Goal: Information Seeking & Learning: Find specific fact

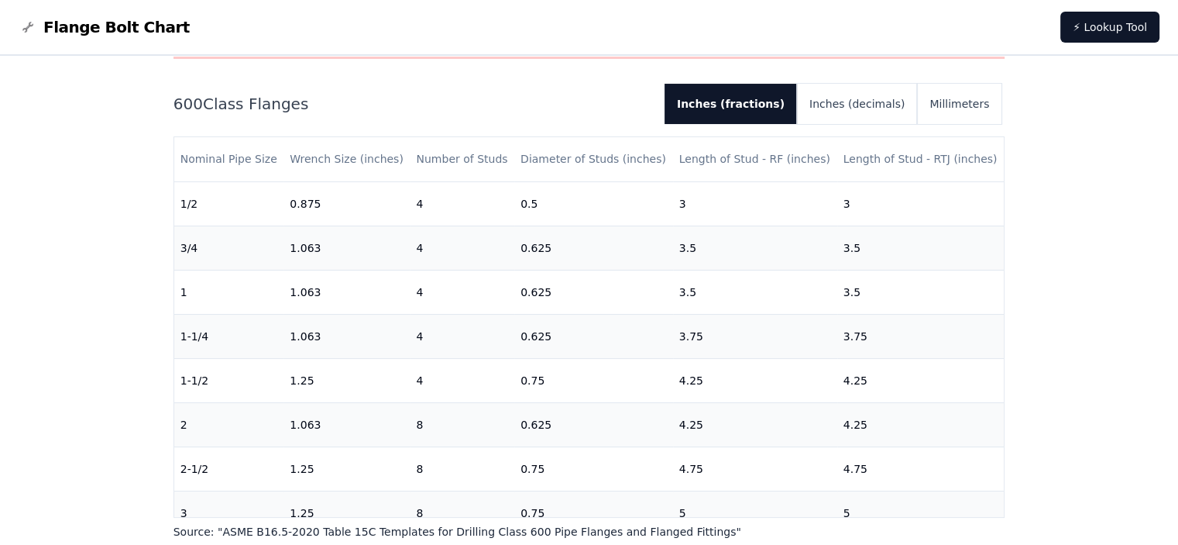
drag, startPoint x: 178, startPoint y: 154, endPoint x: 1030, endPoint y: 161, distance: 852.1
click at [1030, 161] on div "# 600 Flange Bolt Chart Warning: For reference only Bolt lengths are sourced fr…" at bounding box center [589, 409] width 1178 height 1017
click at [1019, 201] on div "# 600 Flange Bolt Chart Warning: For reference only Bolt lengths are sourced fr…" at bounding box center [590, 409] width 868 height 1017
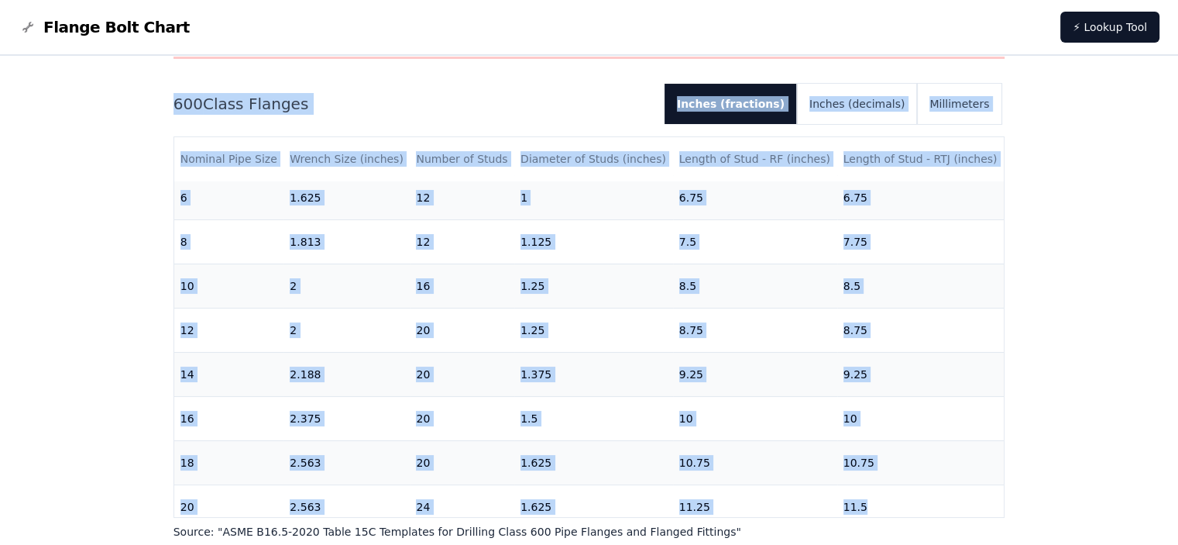
scroll to position [603, 0]
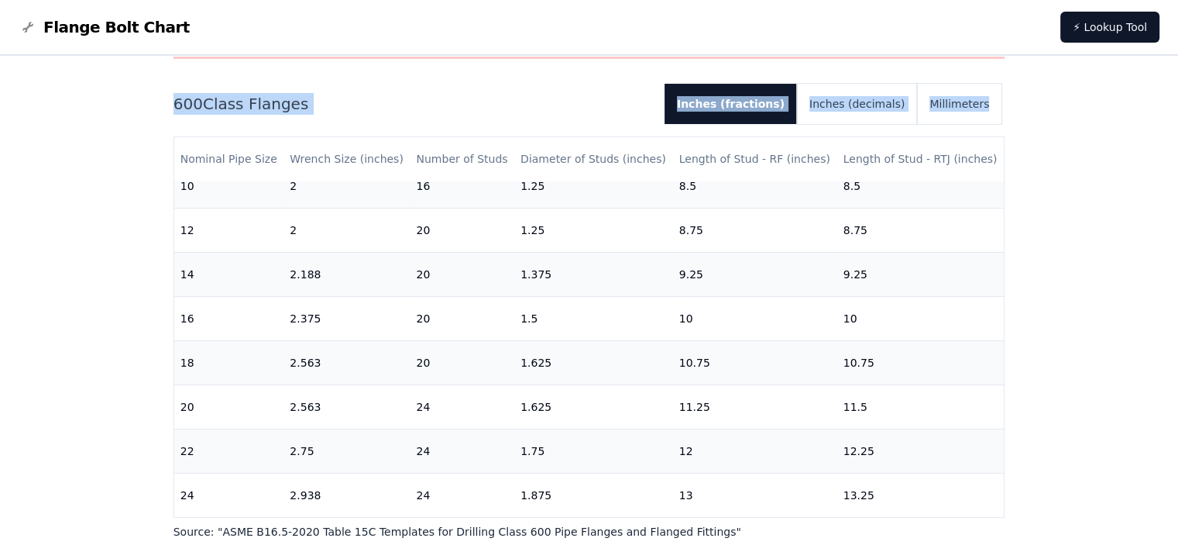
drag, startPoint x: 173, startPoint y: 99, endPoint x: 1042, endPoint y: 507, distance: 960.2
click at [1042, 507] on div "# 600 Flange Bolt Chart Warning: For reference only Bolt lengths are sourced fr…" at bounding box center [589, 409] width 1178 height 1017
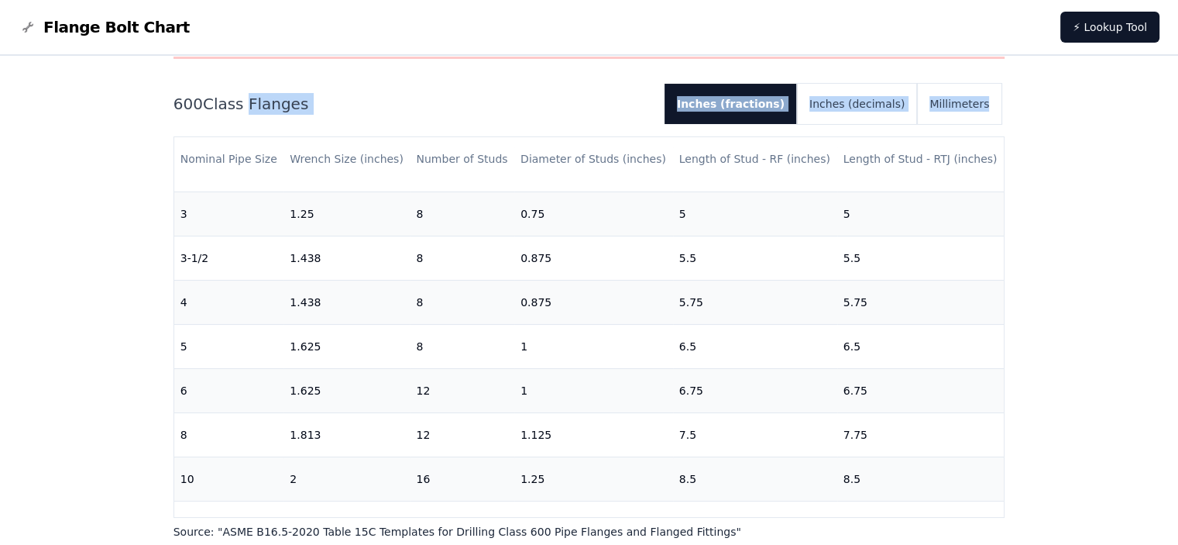
scroll to position [0, 0]
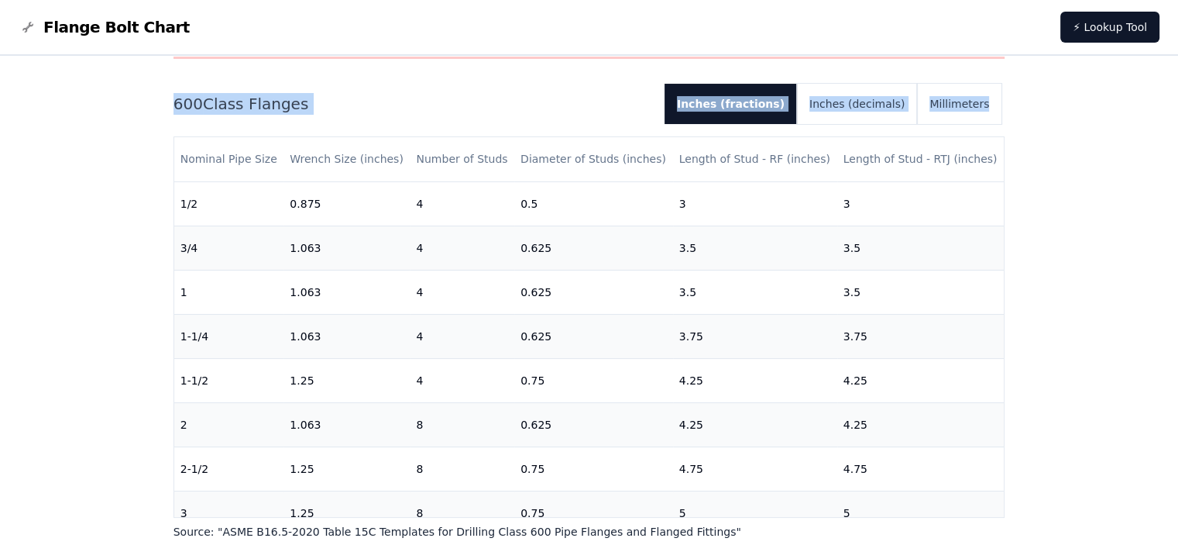
drag, startPoint x: 1091, startPoint y: 473, endPoint x: 135, endPoint y: 101, distance: 1025.7
click at [135, 101] on div "# 600 Flange Bolt Chart Warning: For reference only Bolt lengths are sourced fr…" at bounding box center [589, 409] width 1178 height 1017
click at [139, 105] on div "# 600 Flange Bolt Chart Warning: For reference only Bolt lengths are sourced fr…" at bounding box center [589, 409] width 1178 height 1017
drag, startPoint x: 170, startPoint y: 101, endPoint x: 1016, endPoint y: 456, distance: 917.3
click at [1016, 456] on div "# 600 Flange Bolt Chart Warning: For reference only Bolt lengths are sourced fr…" at bounding box center [590, 409] width 868 height 1017
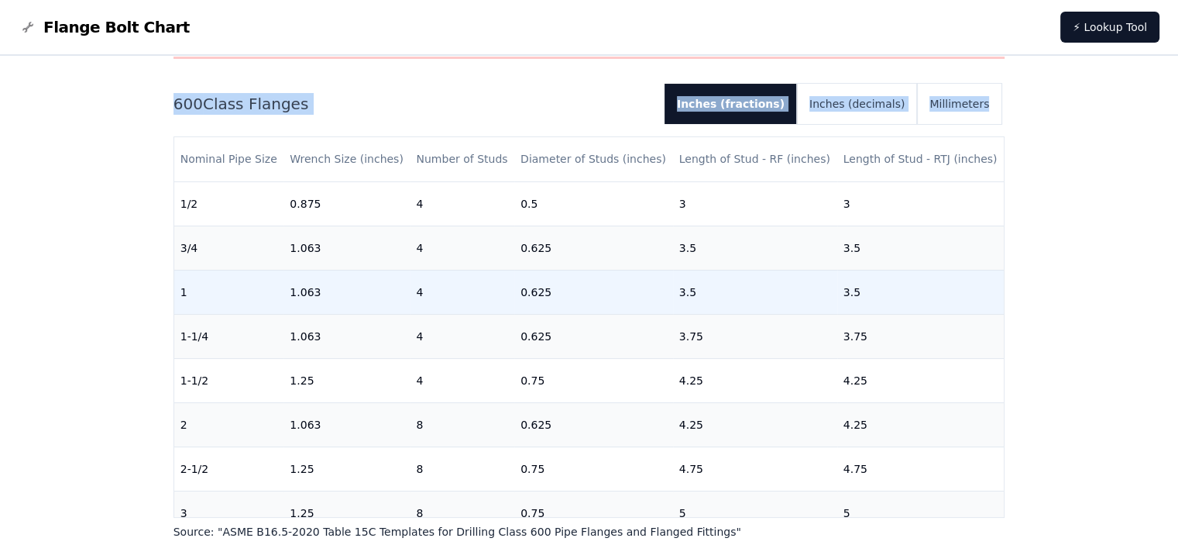
click at [371, 283] on td "1.063" at bounding box center [347, 292] width 126 height 44
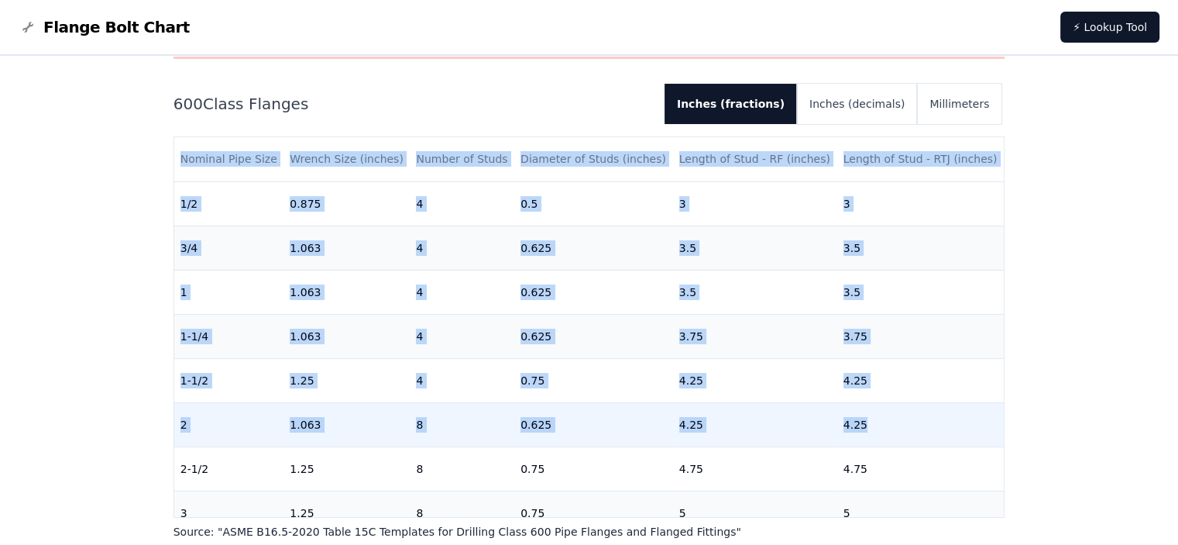
drag, startPoint x: 155, startPoint y: 154, endPoint x: 971, endPoint y: 438, distance: 863.8
click at [971, 438] on div "# 600 Flange Bolt Chart Warning: For reference only Bolt lengths are sourced fr…" at bounding box center [590, 409] width 868 height 1017
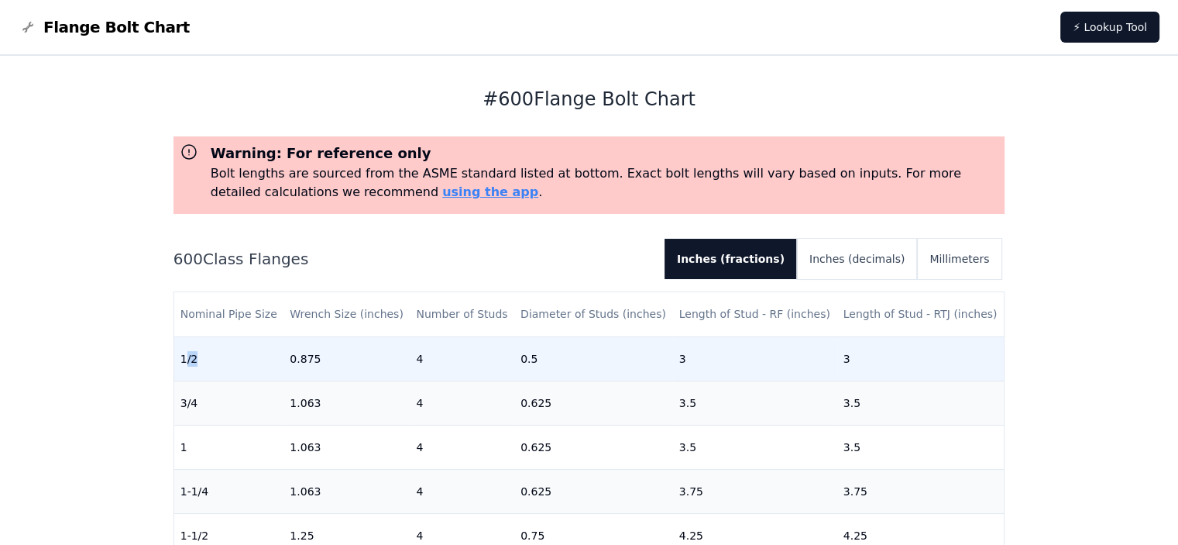
drag, startPoint x: 184, startPoint y: 341, endPoint x: 241, endPoint y: 368, distance: 63.4
click at [241, 368] on td "1/2" at bounding box center [229, 358] width 110 height 44
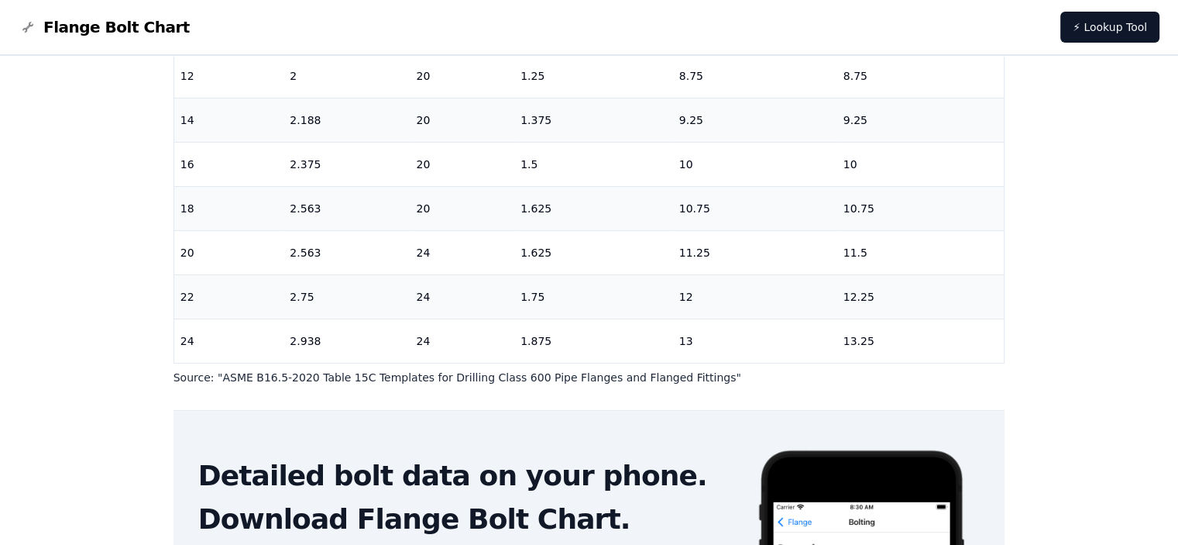
scroll to position [310, 0]
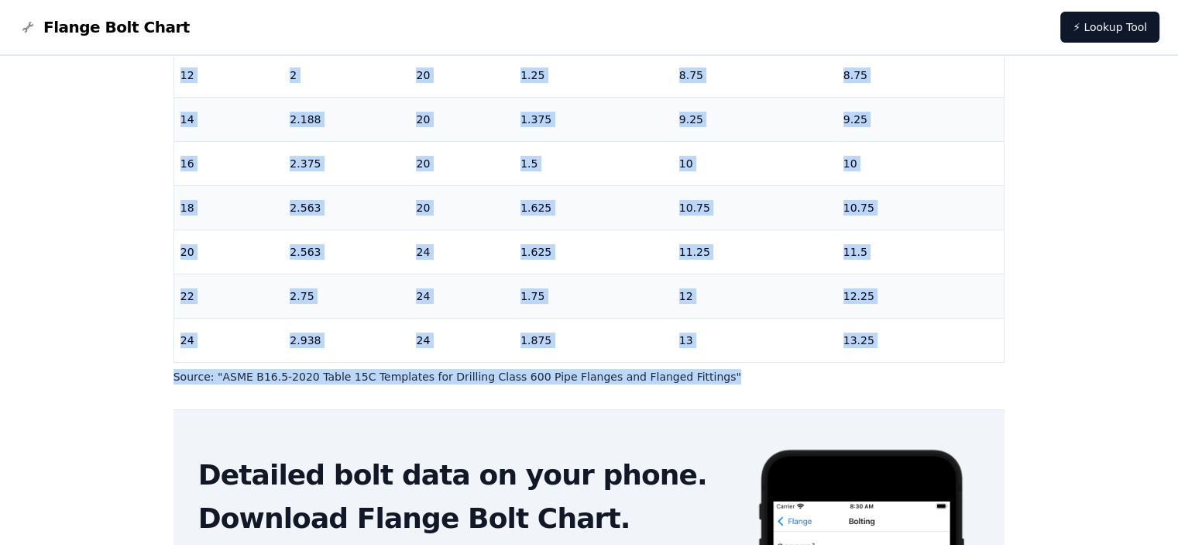
drag, startPoint x: 178, startPoint y: 357, endPoint x: 878, endPoint y: 376, distance: 699.8
click at [878, 376] on div "600 Class Flanges Inches (fractions) Inches (decimals) Millimeters Nominal Pipe…" at bounding box center [590, 156] width 832 height 455
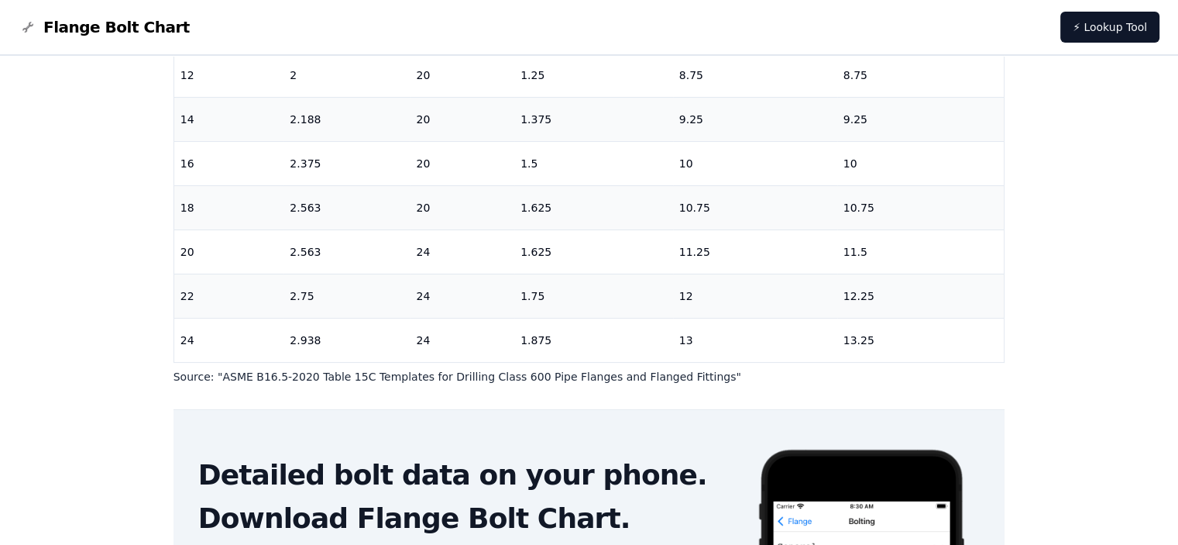
click at [693, 400] on main "# 600 Flange Bolt Chart Warning: For reference only Bolt lengths are sourced fr…" at bounding box center [590, 226] width 832 height 961
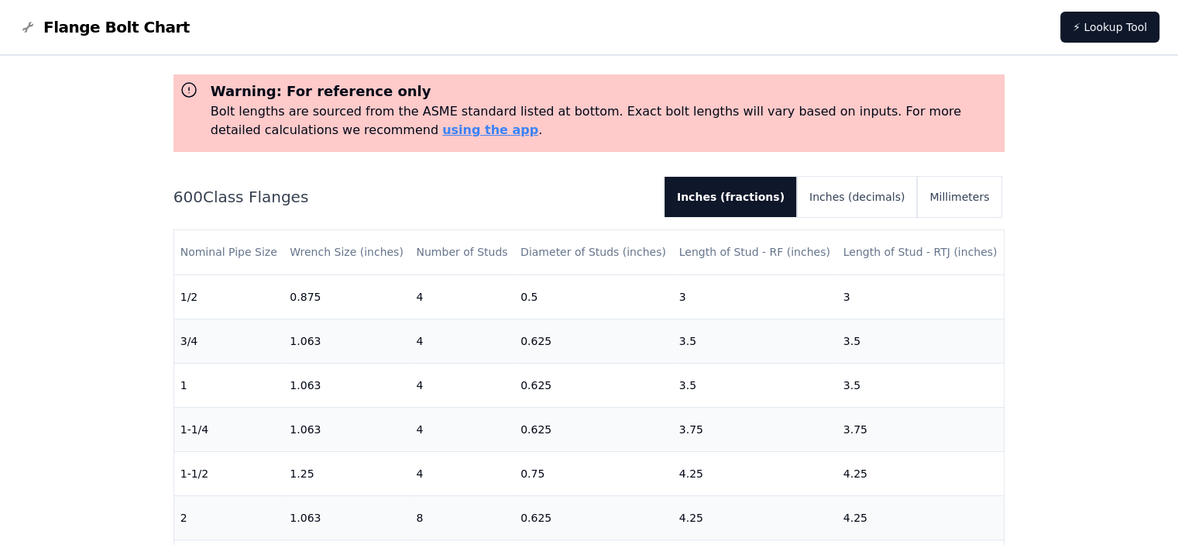
scroll to position [0, 0]
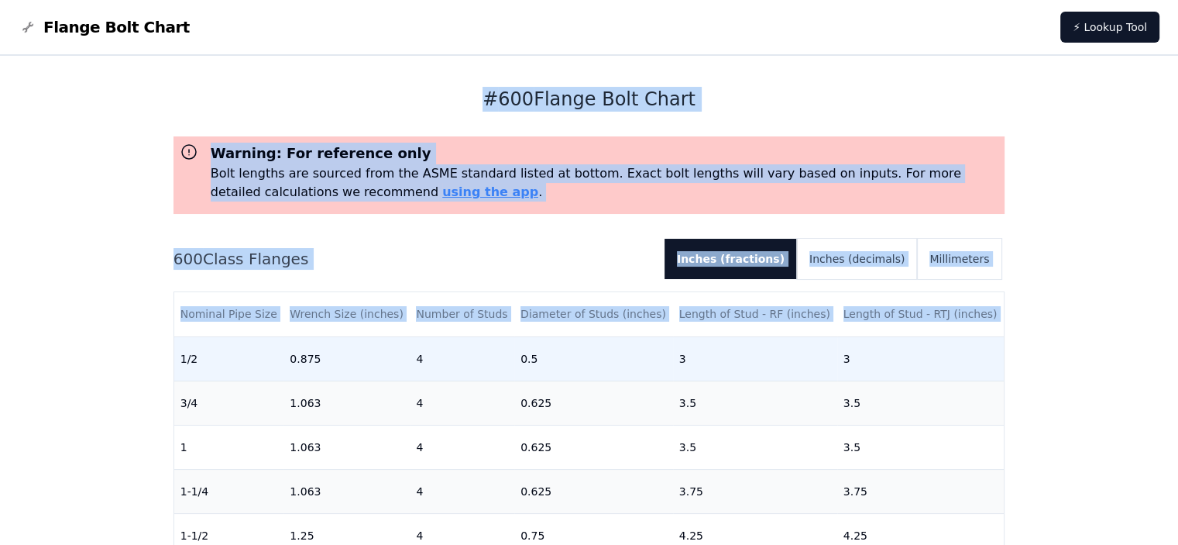
drag, startPoint x: 702, startPoint y: 394, endPoint x: 177, endPoint y: 367, distance: 525.9
click at [177, 367] on main "# 600 Flange Bolt Chart Warning: For reference only Bolt lengths are sourced fr…" at bounding box center [590, 536] width 832 height 961
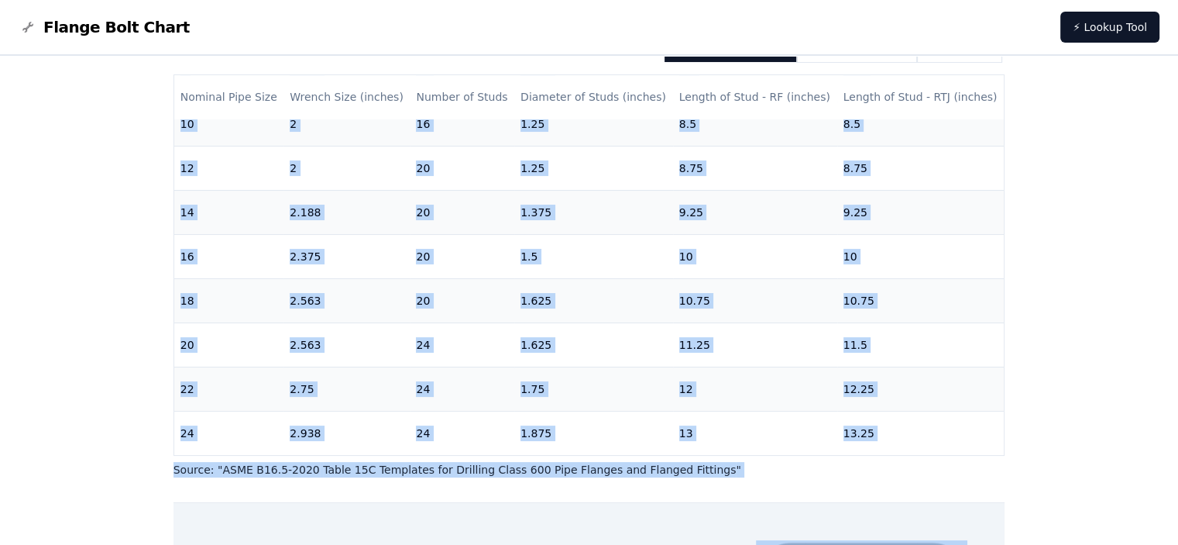
scroll to position [310, 0]
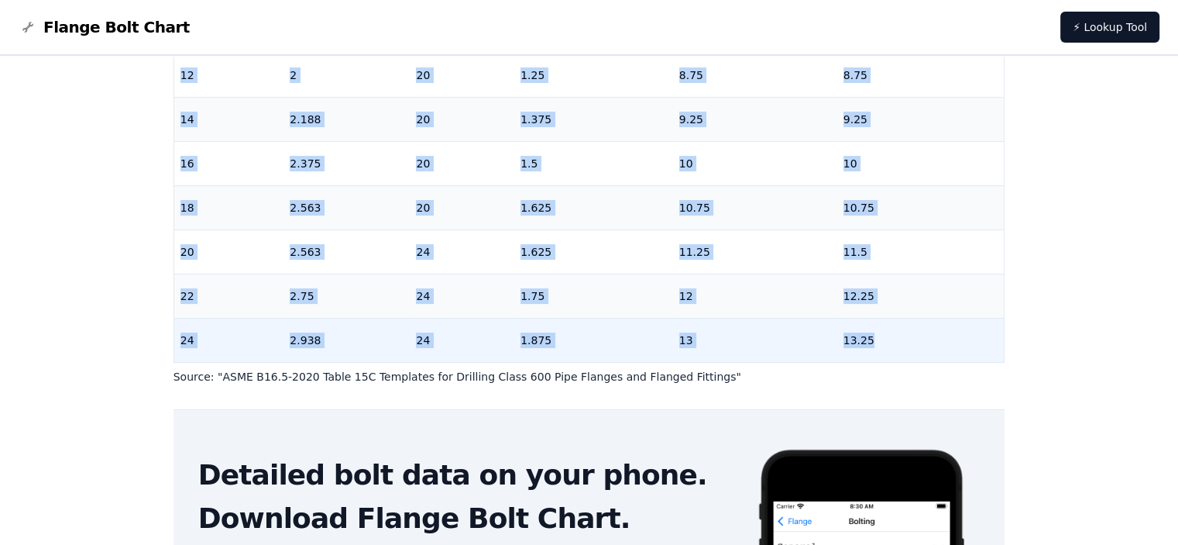
drag, startPoint x: 180, startPoint y: 359, endPoint x: 893, endPoint y: 325, distance: 713.5
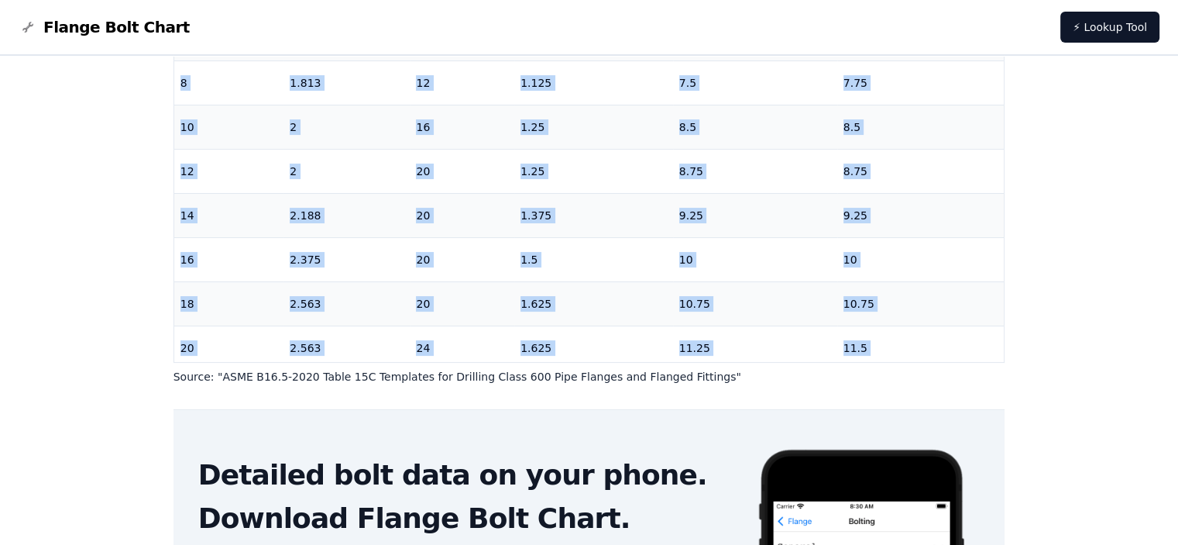
scroll to position [603, 0]
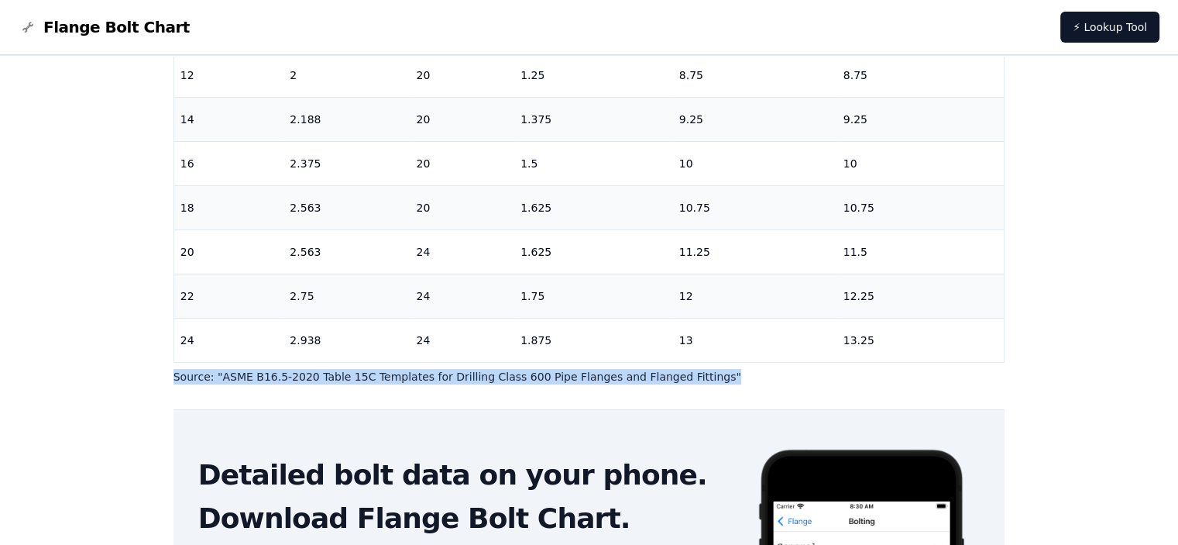
drag, startPoint x: 504, startPoint y: 387, endPoint x: 155, endPoint y: 383, distance: 348.6
click at [156, 383] on div "# 600 Flange Bolt Chart Warning: For reference only Bolt lengths are sourced fr…" at bounding box center [590, 254] width 868 height 1017
drag, startPoint x: 170, startPoint y: 372, endPoint x: 710, endPoint y: 380, distance: 540.8
click at [710, 380] on div "# 600 Flange Bolt Chart Warning: For reference only Bolt lengths are sourced fr…" at bounding box center [590, 254] width 868 height 1017
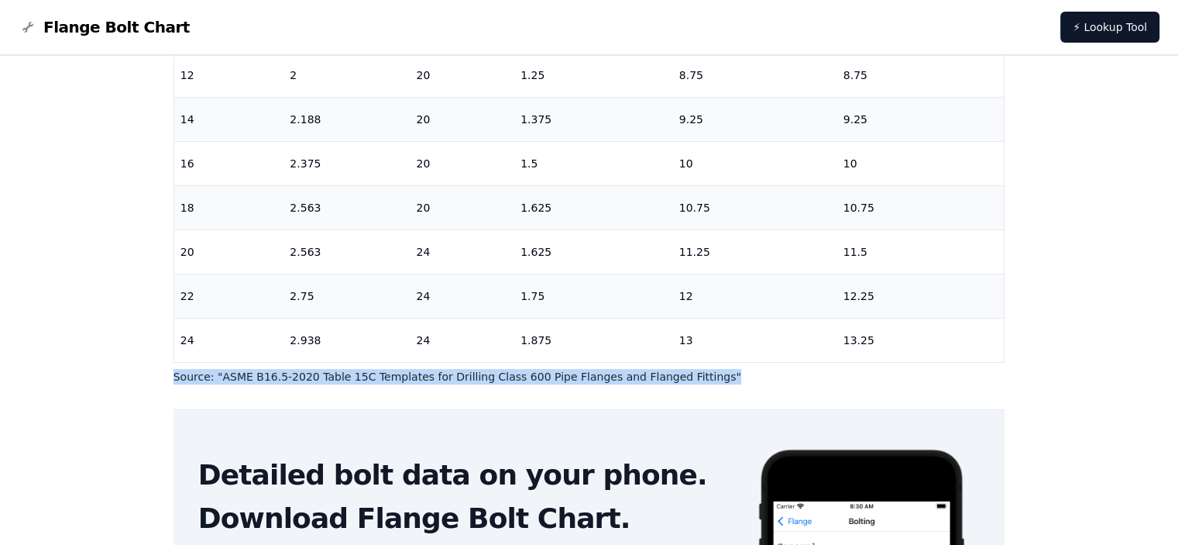
click at [710, 380] on p "Source: " ASME B16.5-2020 Table 15C Templates for Drilling Class 600 Pipe Flang…" at bounding box center [590, 376] width 832 height 15
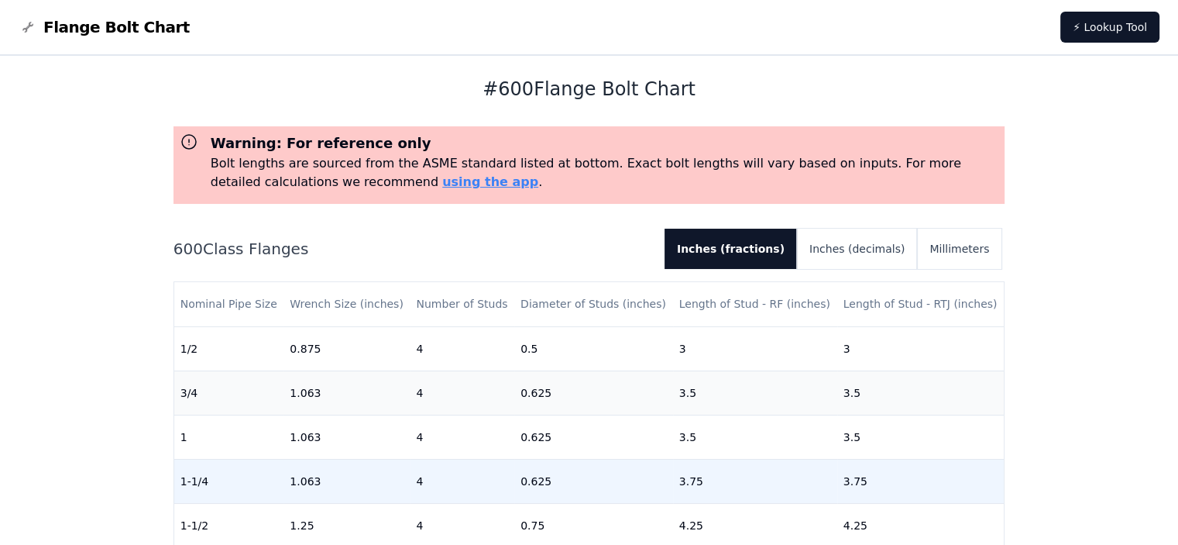
scroll to position [0, 0]
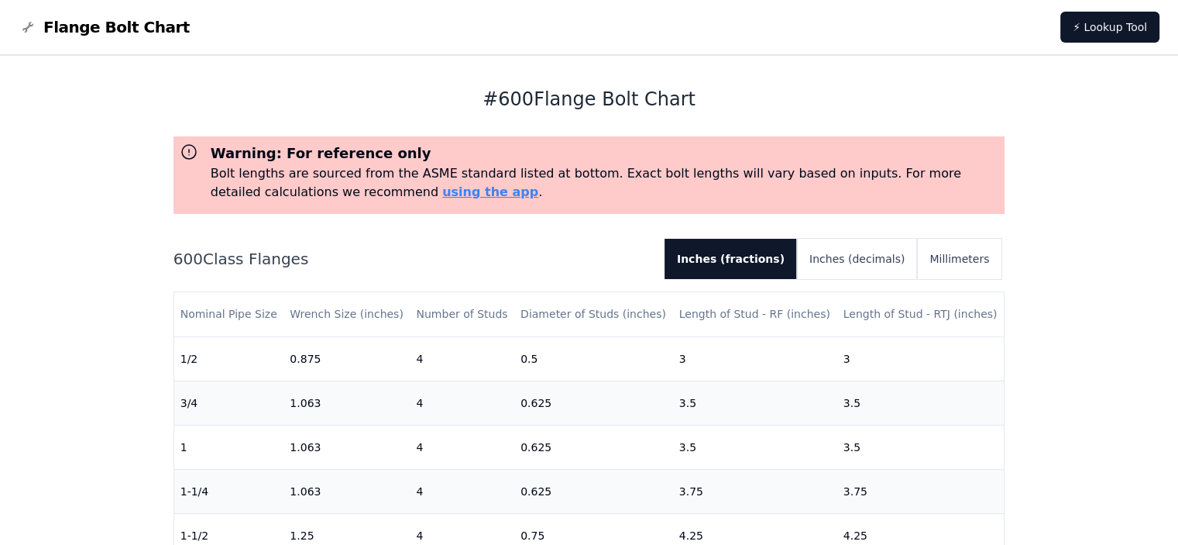
click at [187, 148] on icon at bounding box center [189, 152] width 19 height 19
click at [864, 262] on button "Inches (decimals)" at bounding box center [857, 259] width 120 height 40
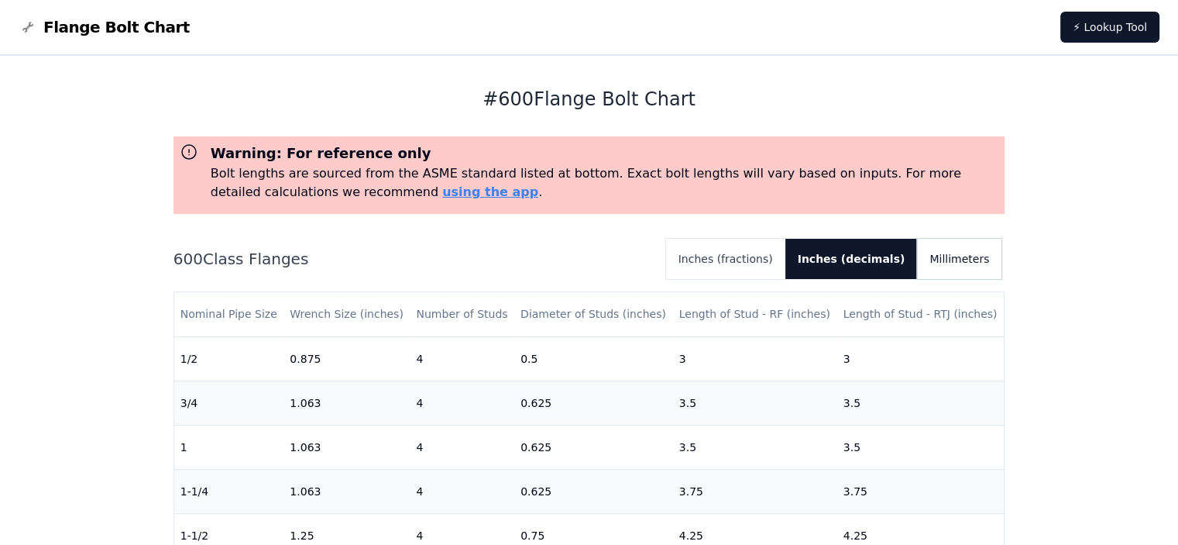
click at [960, 264] on button "Millimeters" at bounding box center [959, 259] width 84 height 40
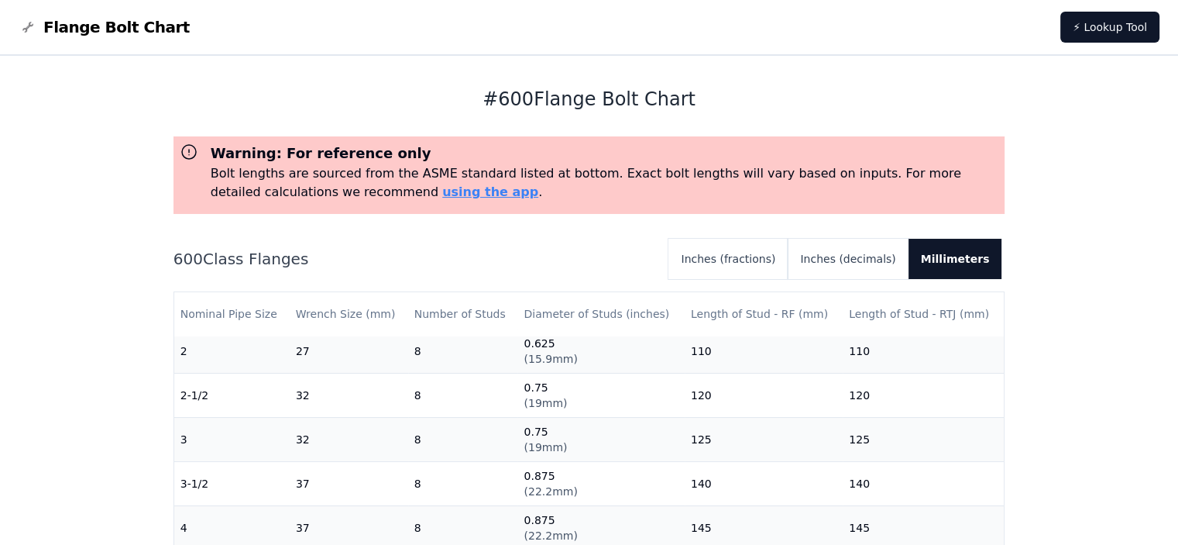
scroll to position [232, 0]
click at [846, 262] on button "Inches (decimals)" at bounding box center [848, 259] width 120 height 40
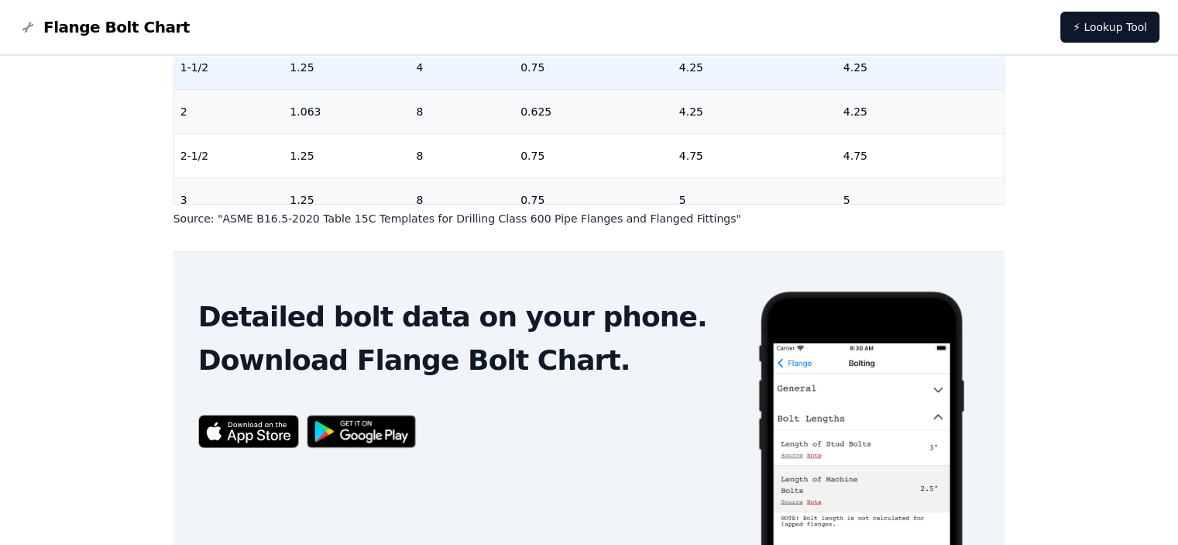
scroll to position [528, 0]
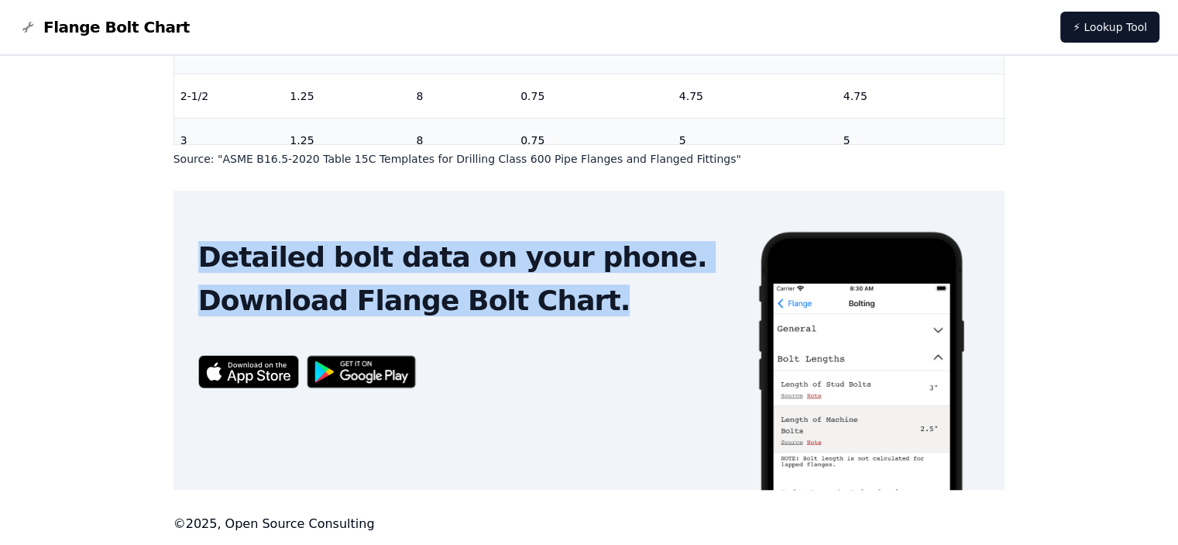
drag, startPoint x: 198, startPoint y: 249, endPoint x: 564, endPoint y: 305, distance: 370.0
click at [564, 305] on div "Detailed bolt data on your phone. Download Flange Bolt Chart." at bounding box center [465, 279] width 534 height 74
click at [591, 306] on h2 "Download Flange Bolt Chart." at bounding box center [465, 300] width 534 height 31
drag, startPoint x: 591, startPoint y: 306, endPoint x: 216, endPoint y: 274, distance: 376.3
click at [216, 274] on div "Detailed bolt data on your phone. Download Flange Bolt Chart." at bounding box center [465, 279] width 534 height 74
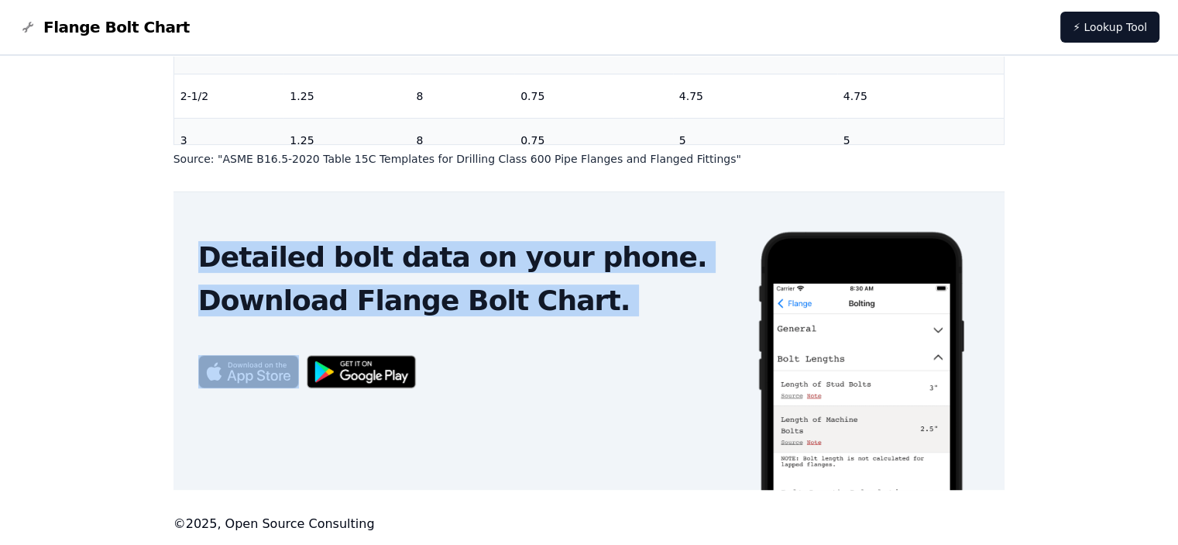
click at [198, 253] on h2 "Detailed bolt data on your phone." at bounding box center [465, 257] width 534 height 31
drag, startPoint x: 200, startPoint y: 253, endPoint x: 568, endPoint y: 312, distance: 372.8
click at [568, 312] on div "Detailed bolt data on your phone. Download Flange Bolt Chart." at bounding box center [465, 279] width 534 height 74
click at [568, 312] on h2 "Download Flange Bolt Chart." at bounding box center [465, 300] width 534 height 31
drag, startPoint x: 568, startPoint y: 309, endPoint x: 198, endPoint y: 242, distance: 375.5
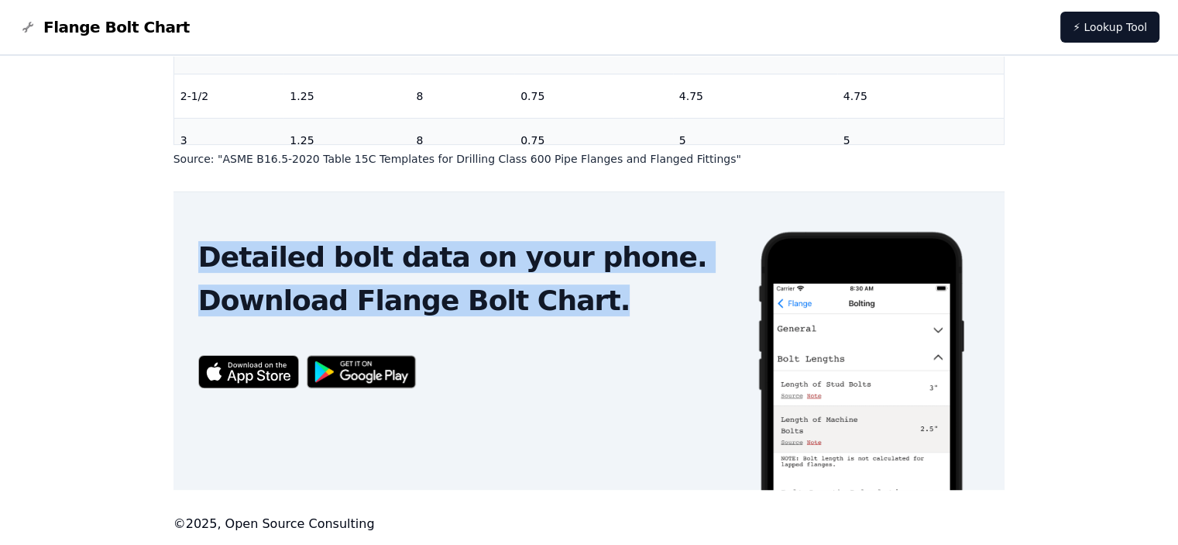
click at [198, 242] on div "Detailed bolt data on your phone. Download Flange Bolt Chart." at bounding box center [465, 279] width 534 height 74
click at [198, 249] on h2 "Detailed bolt data on your phone." at bounding box center [465, 257] width 534 height 31
drag, startPoint x: 198, startPoint y: 249, endPoint x: 553, endPoint y: 297, distance: 357.9
click at [553, 297] on div "Detailed bolt data on your phone. Download Flange Bolt Chart." at bounding box center [465, 279] width 534 height 74
click at [593, 304] on h2 "Download Flange Bolt Chart." at bounding box center [465, 300] width 534 height 31
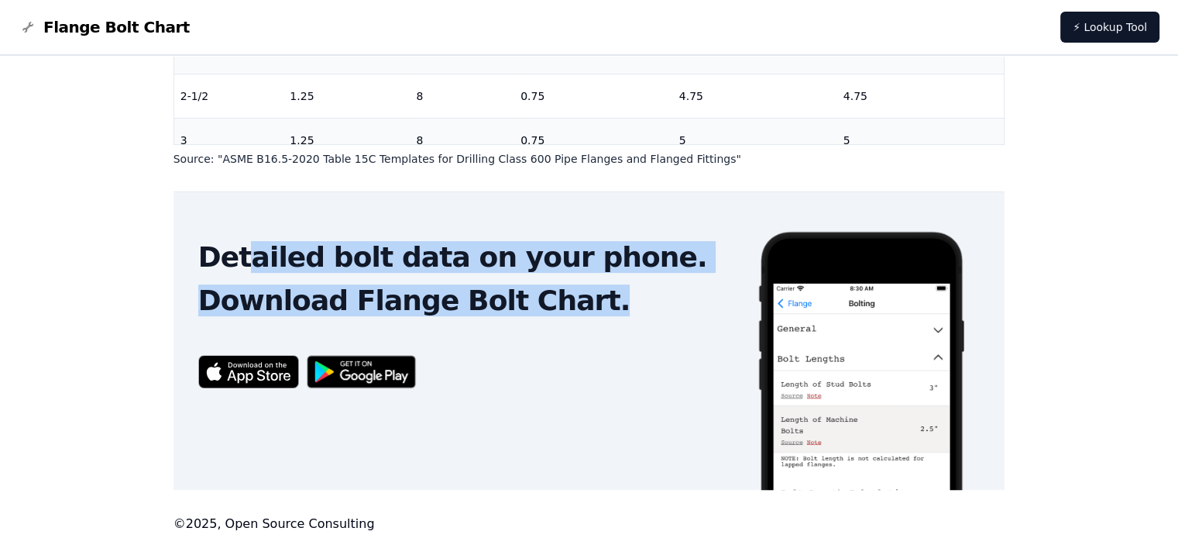
drag, startPoint x: 599, startPoint y: 304, endPoint x: 223, endPoint y: 269, distance: 377.3
click at [233, 270] on div "Detailed bolt data on your phone. Download Flange Bolt Chart." at bounding box center [465, 279] width 534 height 74
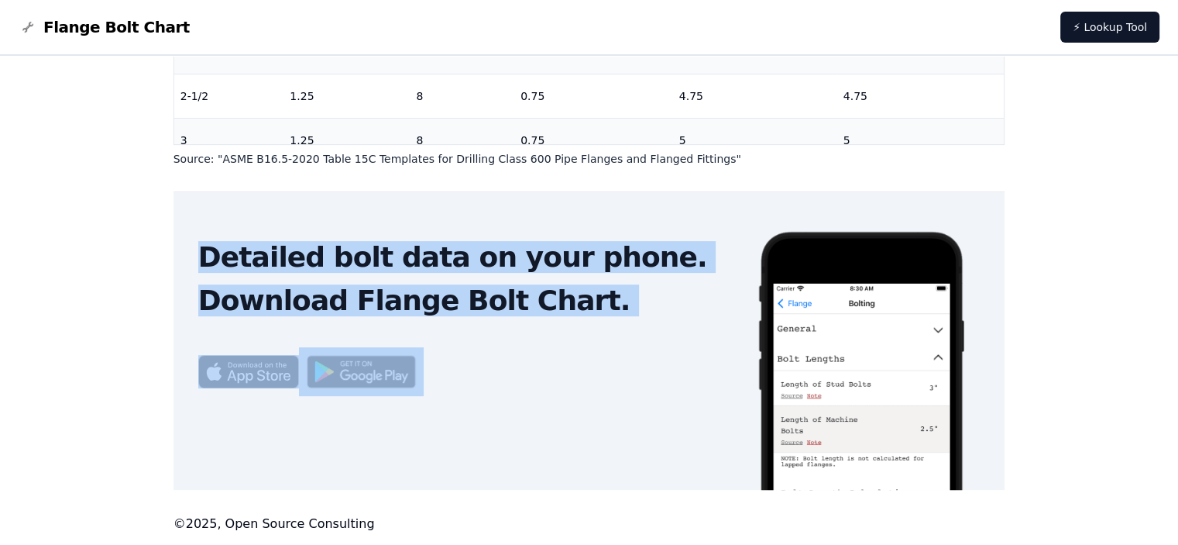
drag, startPoint x: 198, startPoint y: 255, endPoint x: 561, endPoint y: 321, distance: 368.6
click at [561, 321] on div "Detailed bolt data on your phone. Download Flange Bolt Chart." at bounding box center [465, 340] width 583 height 297
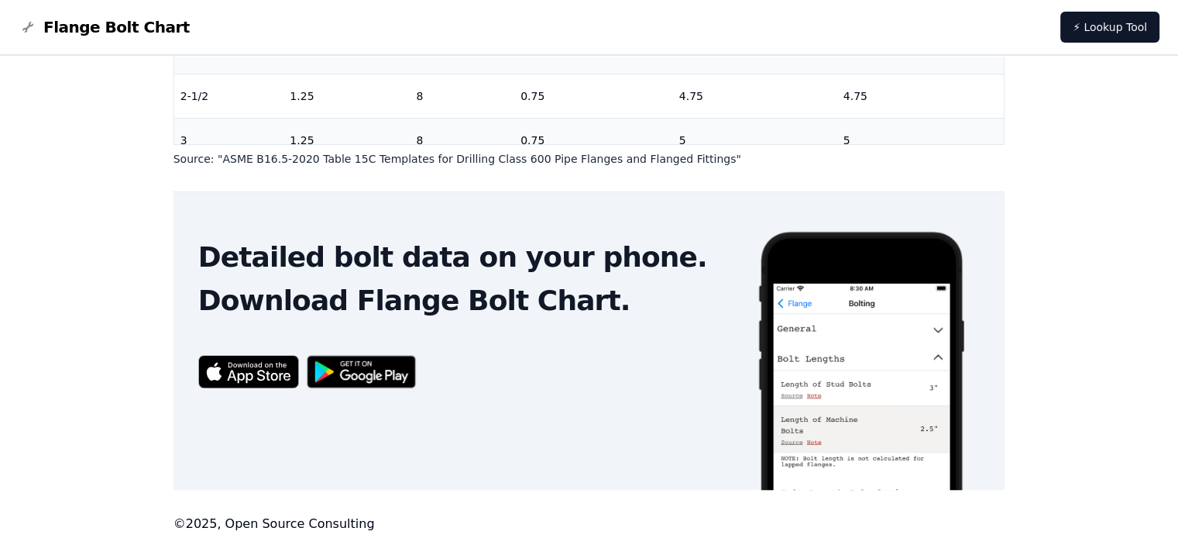
click at [570, 349] on div at bounding box center [465, 371] width 534 height 49
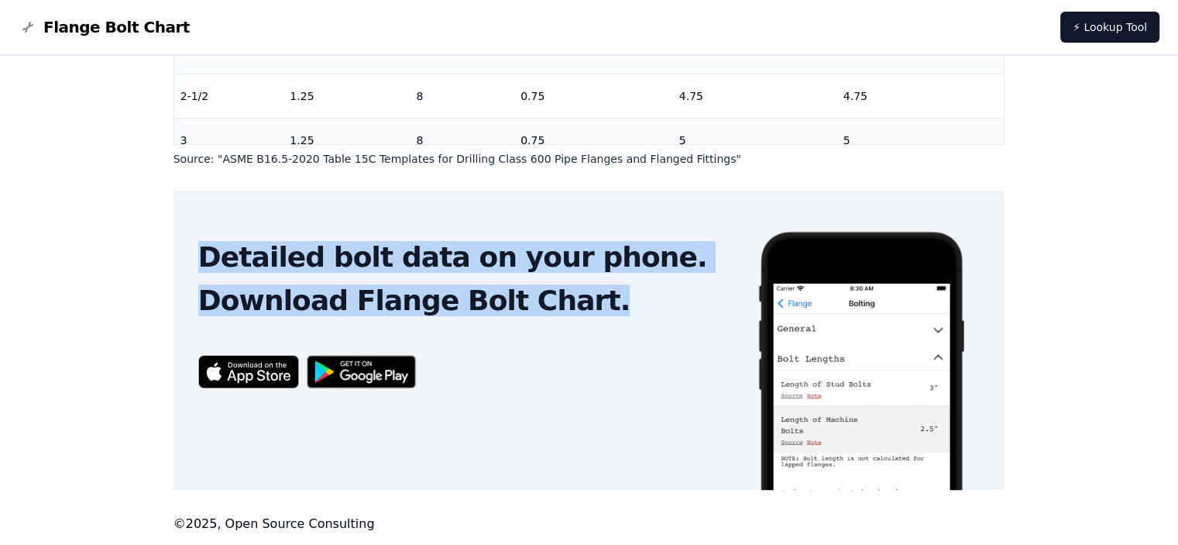
drag, startPoint x: 571, startPoint y: 311, endPoint x: 170, endPoint y: 260, distance: 404.6
click at [170, 260] on div "# 600 Flange Bolt Chart Warning: For reference only Bolt lengths are sourced fr…" at bounding box center [590, 36] width 868 height 1017
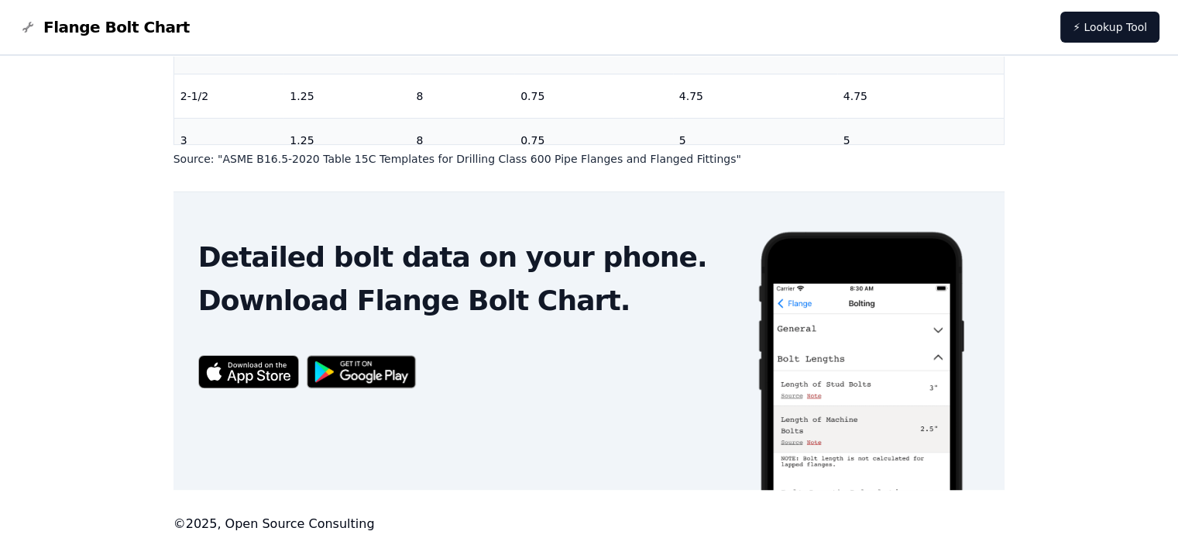
click at [1067, 318] on div "# 600 Flange Bolt Chart Warning: For reference only Bolt lengths are sourced fr…" at bounding box center [589, 36] width 1178 height 1017
click at [357, 380] on img at bounding box center [361, 371] width 125 height 49
